Goal: Task Accomplishment & Management: Use online tool/utility

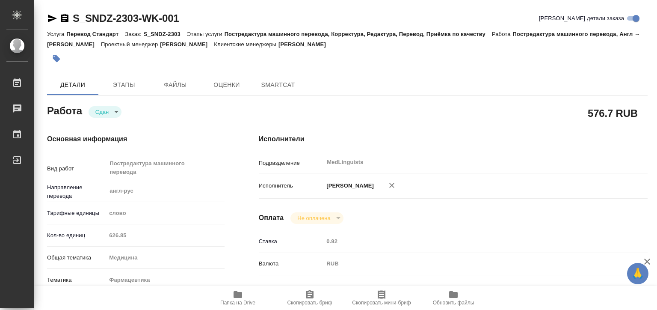
type textarea "x"
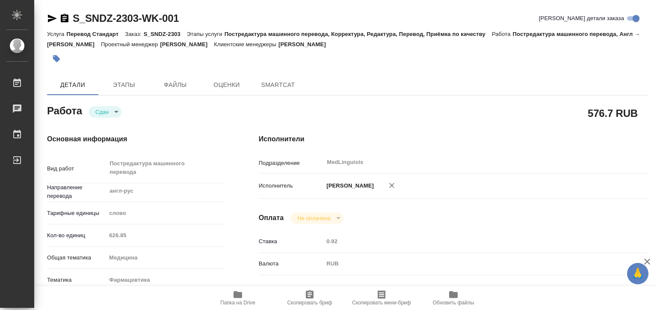
type textarea "x"
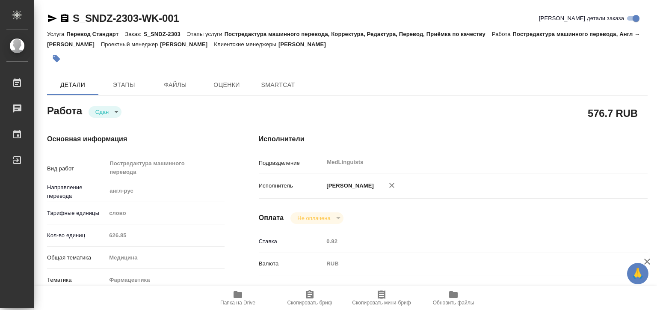
type textarea "x"
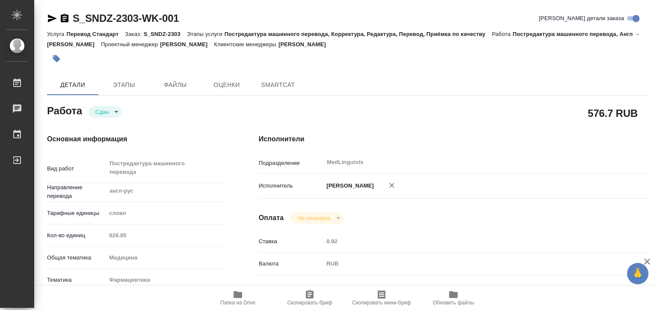
type textarea "x"
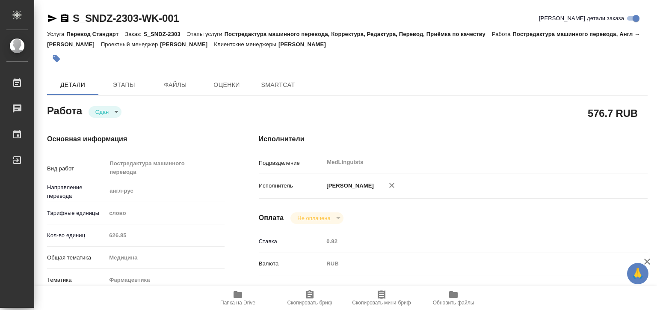
type textarea "x"
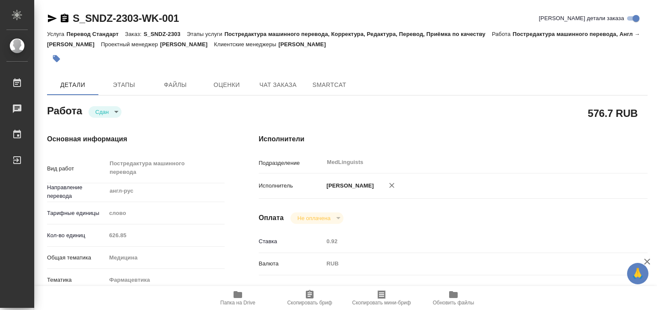
type textarea "x"
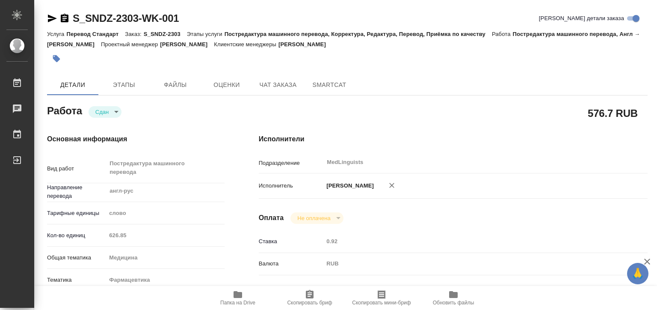
type textarea "x"
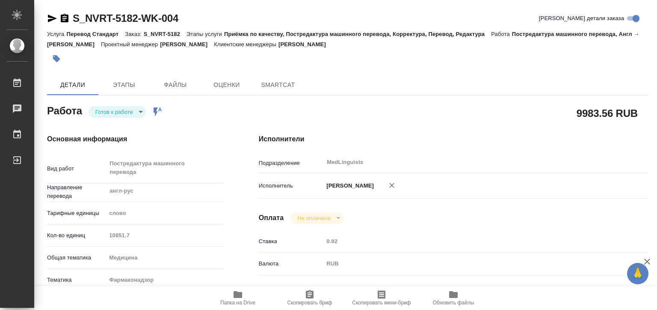
type textarea "x"
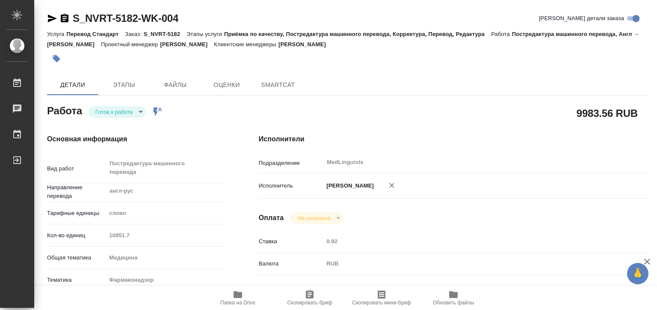
type textarea "x"
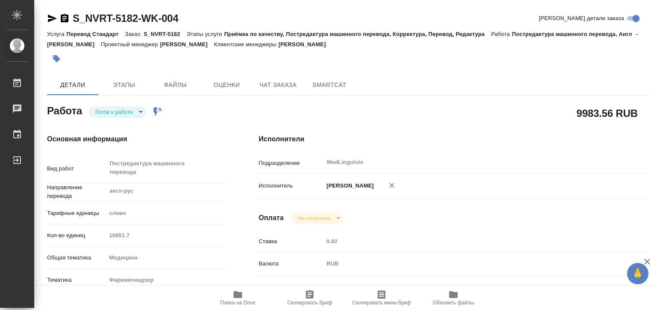
click at [233, 296] on icon "button" at bounding box center [238, 294] width 10 height 10
type textarea "x"
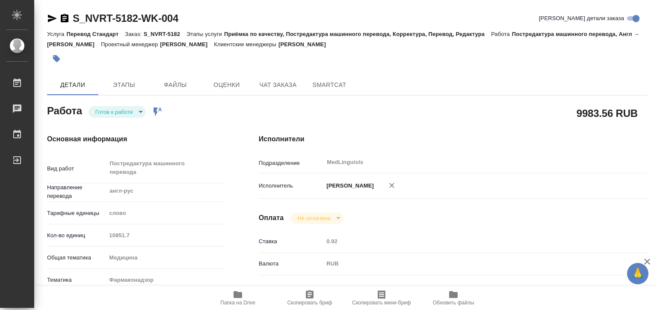
type textarea "x"
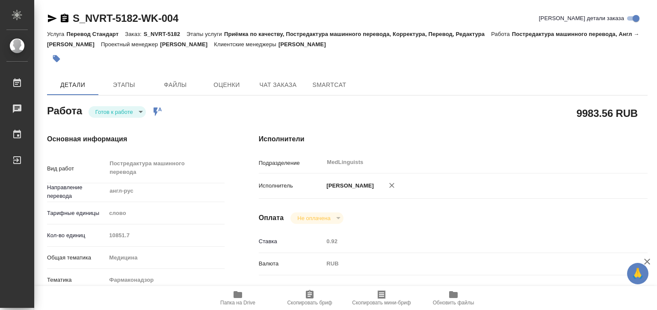
type textarea "x"
